Goal: Task Accomplishment & Management: Manage account settings

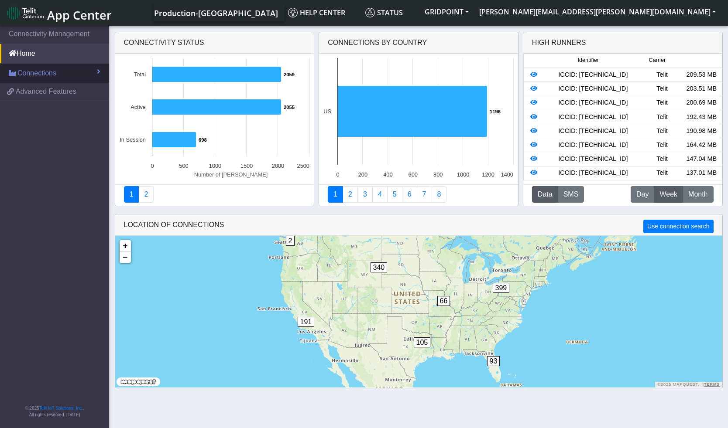
click at [42, 72] on span "Connections" at bounding box center [36, 73] width 39 height 10
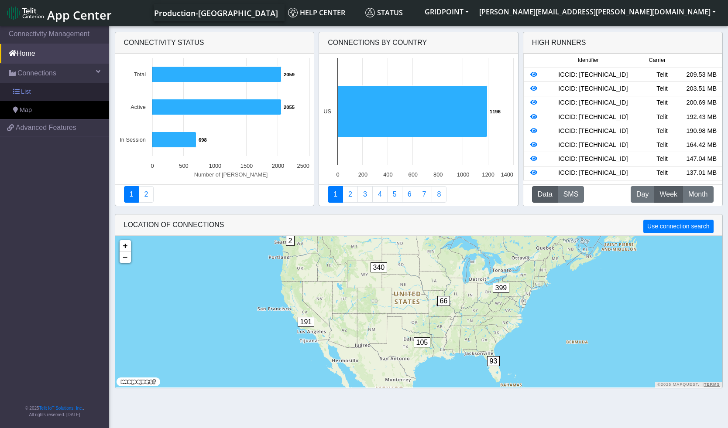
click at [39, 93] on link "List" at bounding box center [54, 92] width 109 height 18
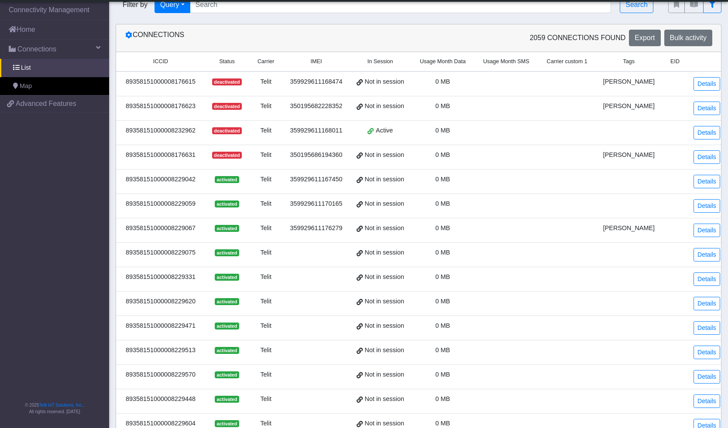
scroll to position [15, 0]
click at [465, 64] on span "Usage Month Data" at bounding box center [443, 61] width 46 height 8
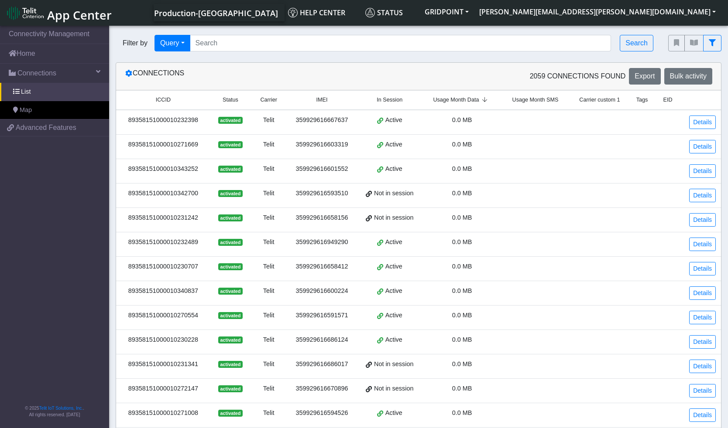
click at [475, 101] on span "Usage Month Data" at bounding box center [456, 100] width 46 height 8
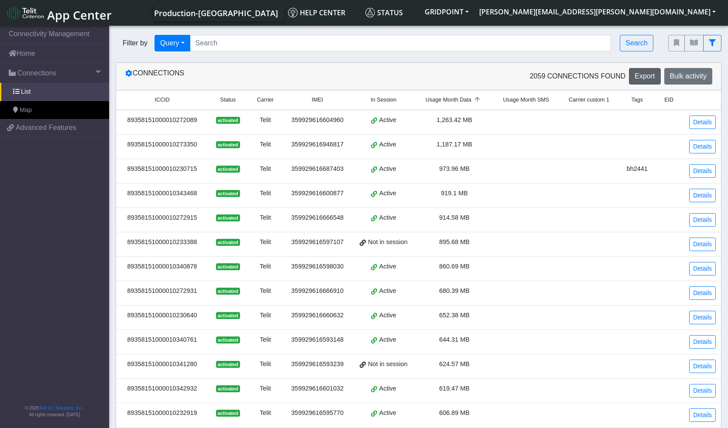
click at [648, 77] on span "Export" at bounding box center [644, 75] width 20 height 7
click at [182, 120] on div "89358151000010272089" at bounding box center [162, 121] width 82 height 10
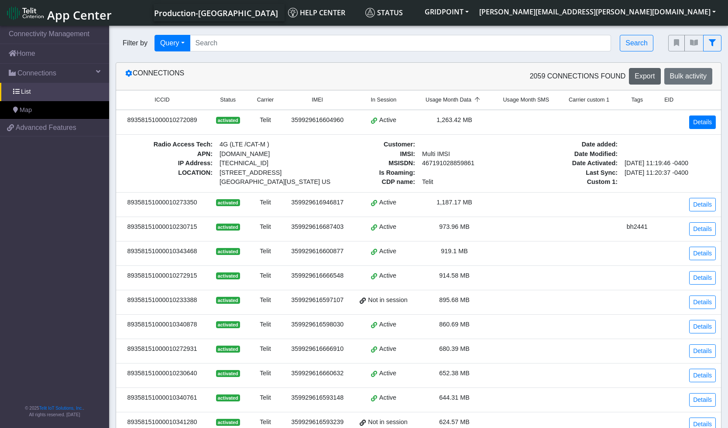
click at [695, 119] on link "Details" at bounding box center [702, 123] width 27 height 14
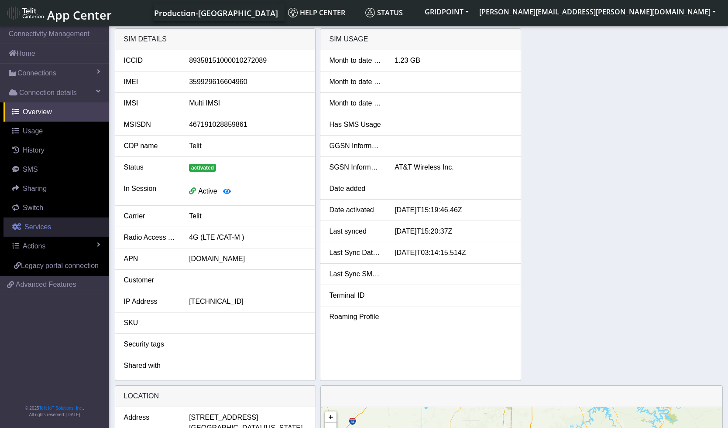
click at [59, 230] on link "Services" at bounding box center [56, 227] width 106 height 19
select select "2: 6"
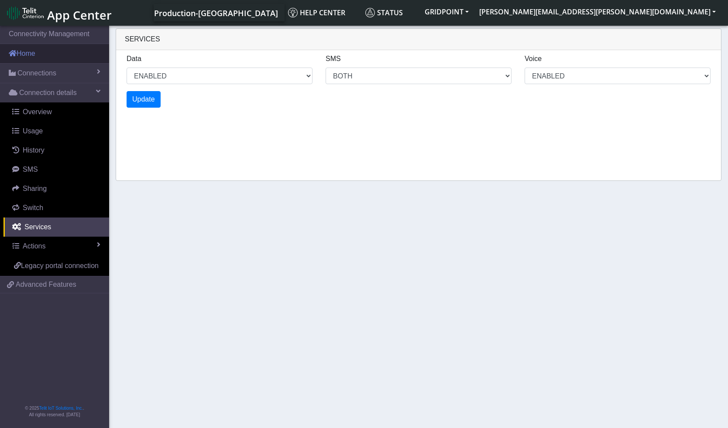
click at [57, 56] on link "Home" at bounding box center [54, 53] width 109 height 19
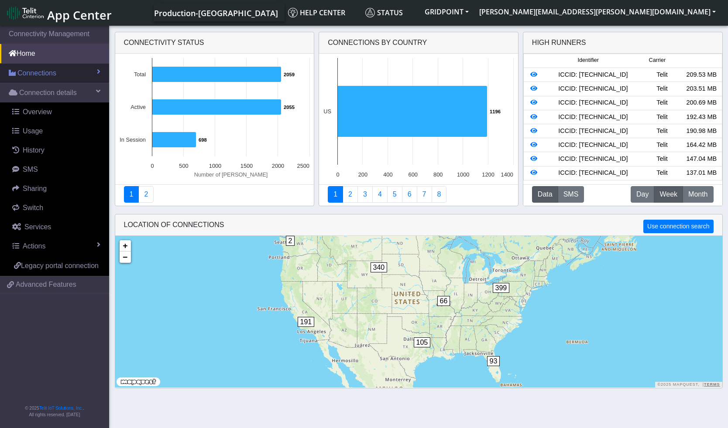
click at [45, 66] on link "Connections" at bounding box center [54, 73] width 109 height 19
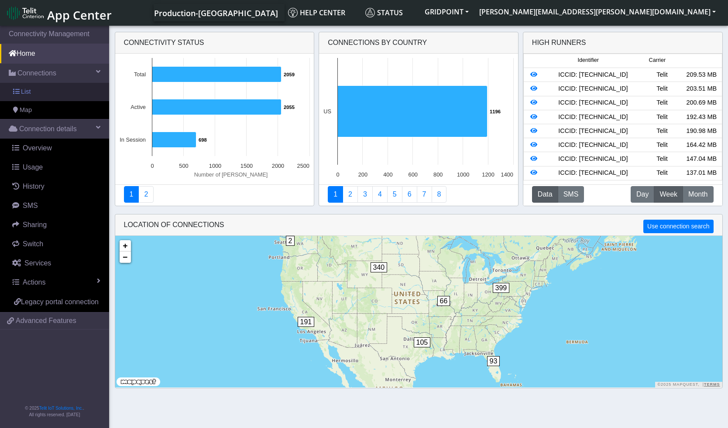
click at [40, 89] on link "List" at bounding box center [54, 92] width 109 height 18
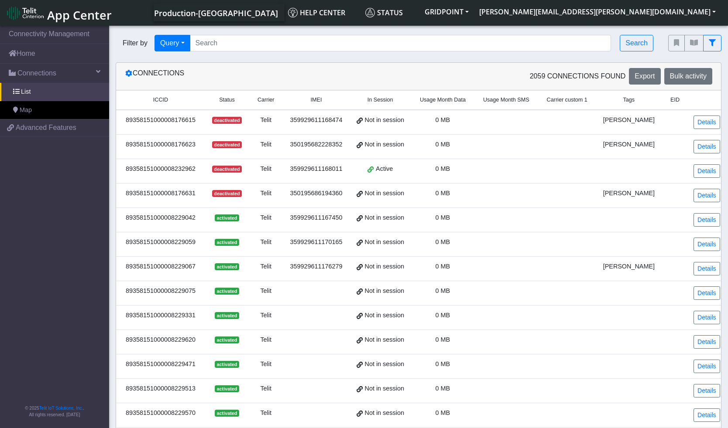
click at [463, 100] on span "Usage Month Data" at bounding box center [443, 100] width 46 height 8
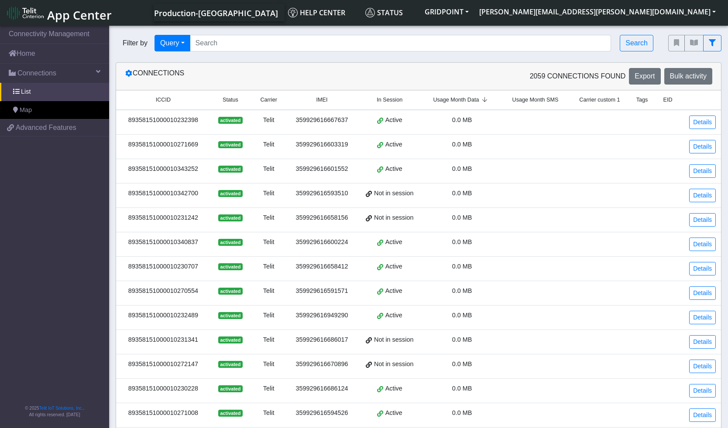
click at [474, 100] on span "Usage Month Data" at bounding box center [456, 100] width 46 height 8
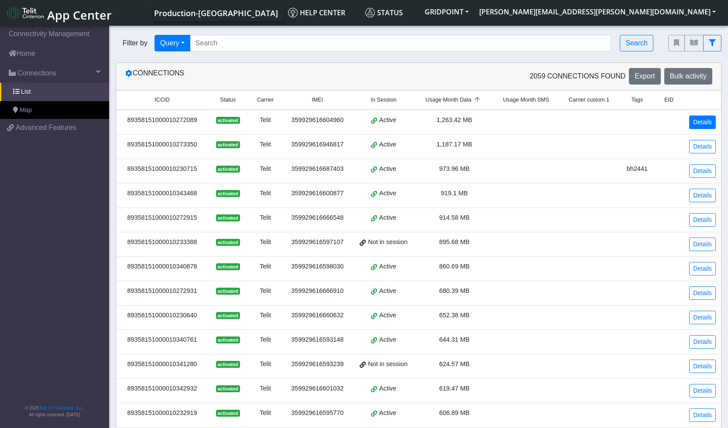
click at [714, 122] on link "Details" at bounding box center [702, 123] width 27 height 14
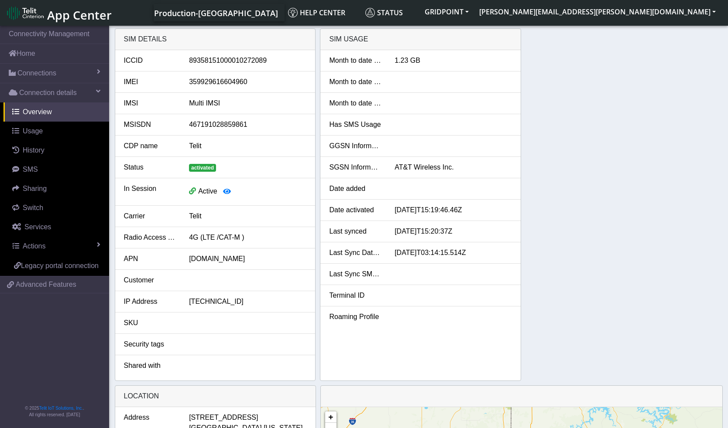
click at [68, 7] on span "App Center" at bounding box center [79, 15] width 65 height 16
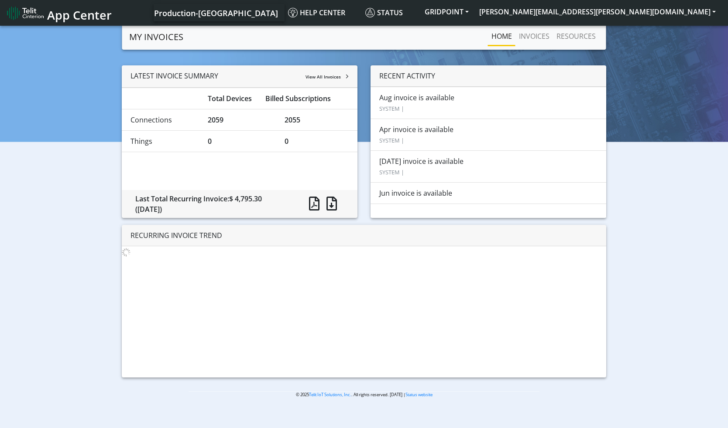
click at [53, 12] on span "App Center" at bounding box center [79, 15] width 65 height 16
